Goal: Task Accomplishment & Management: Complete application form

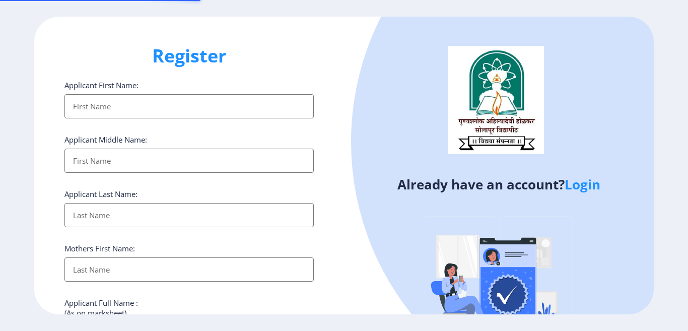
select select
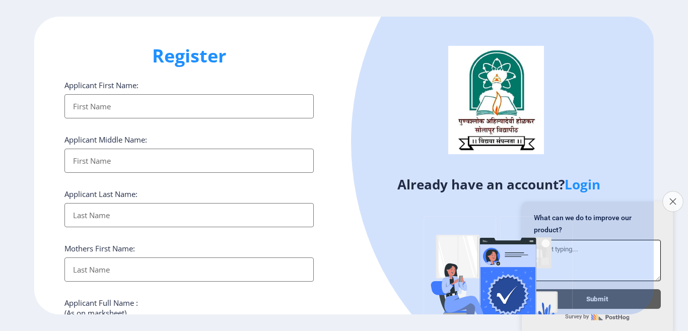
click at [673, 198] on icon "Close survey" at bounding box center [672, 201] width 7 height 7
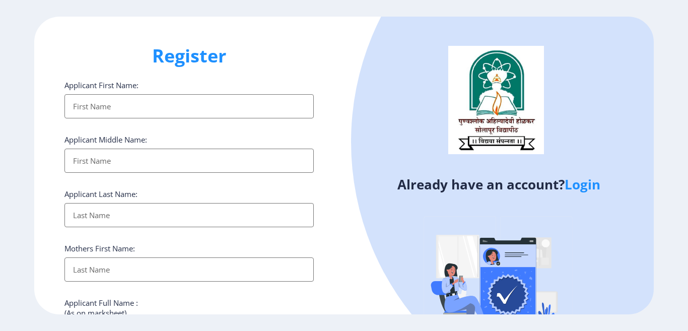
select select
